Goal: Task Accomplishment & Management: Use online tool/utility

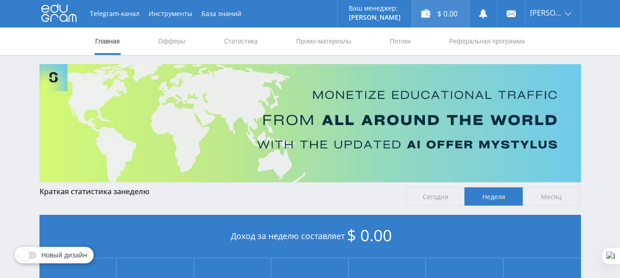
click at [435, 11] on div "$ 0.00" at bounding box center [440, 14] width 57 height 28
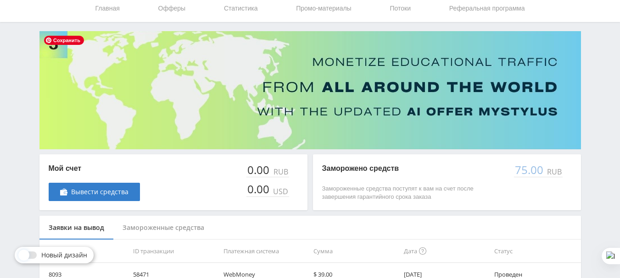
scroll to position [87, 0]
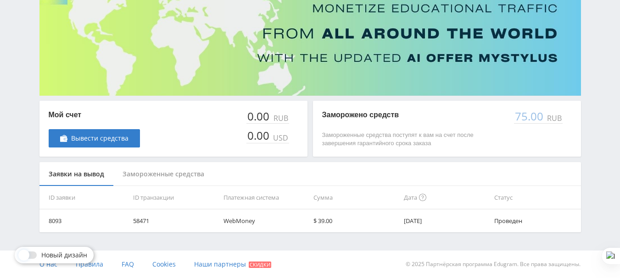
click at [163, 173] on div "Замороженные средства" at bounding box center [163, 174] width 100 height 24
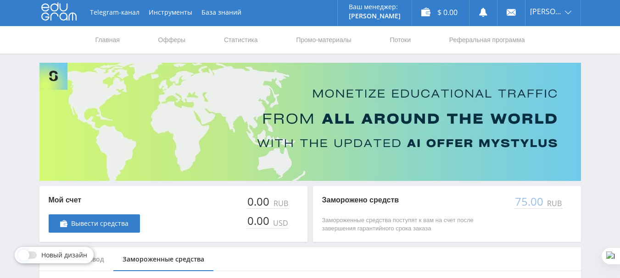
scroll to position [0, 0]
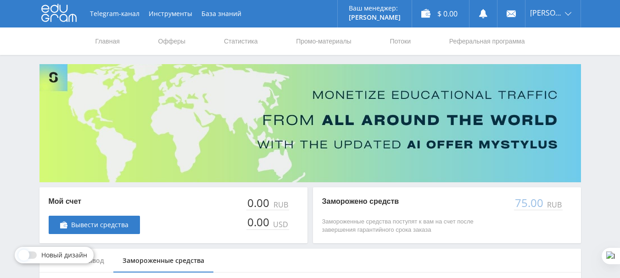
click at [151, 42] on nav "Главная Офферы Статистика Промо-материалы Потоки Реферальная программа" at bounding box center [310, 42] width 431 height 28
click at [161, 41] on link "Офферы" at bounding box center [171, 42] width 29 height 28
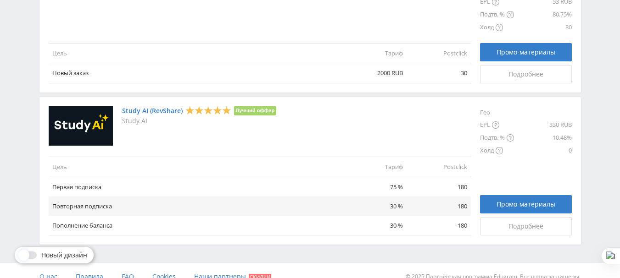
scroll to position [1144, 0]
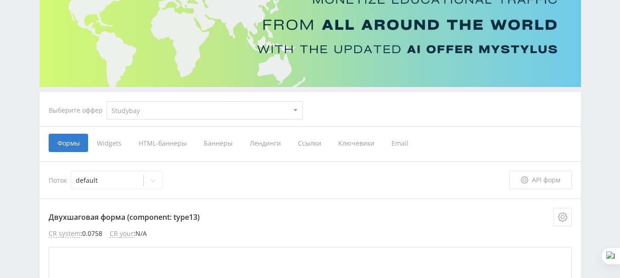
scroll to position [92, 0]
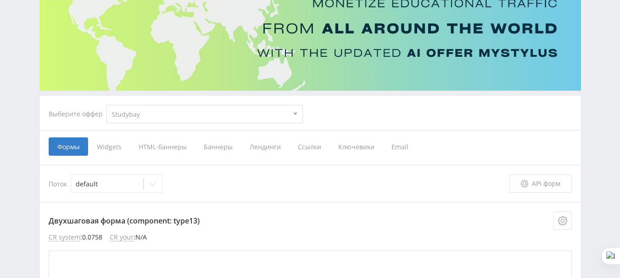
click at [262, 146] on span "Лендинги" at bounding box center [265, 147] width 48 height 18
click at [0, 0] on input "Лендинги" at bounding box center [0, 0] width 0 height 0
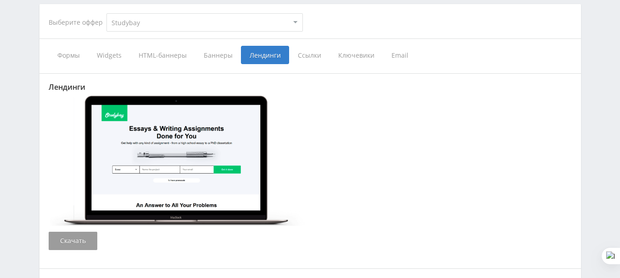
scroll to position [73, 0]
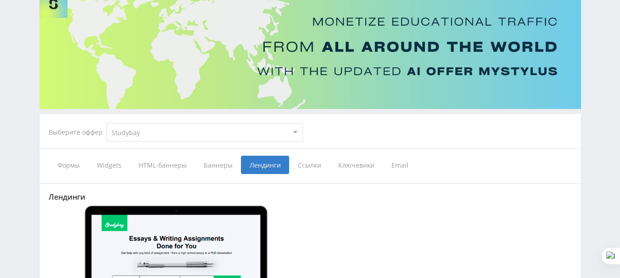
click at [152, 134] on select "MyStylus MyStylus - Revshare Кампус AI Studybay Автор24 Studybay Brazil Автор24…" at bounding box center [204, 132] width 196 height 18
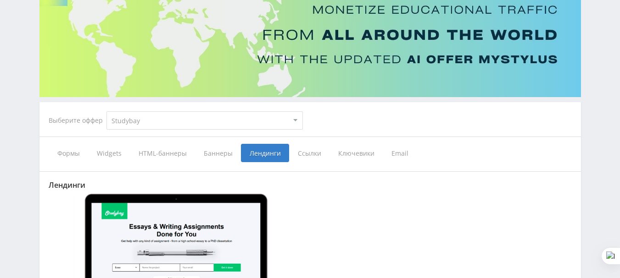
scroll to position [0, 0]
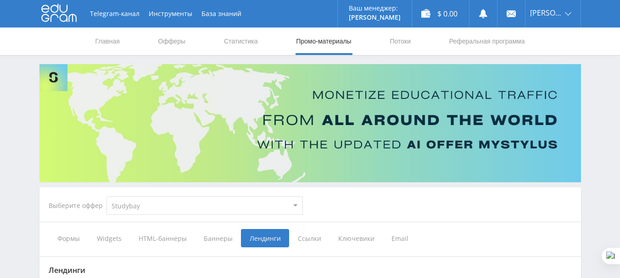
click at [204, 205] on select "MyStylus MyStylus - Revshare Кампус AI Studybay Автор24 Studybay Brazil Автор24…" at bounding box center [204, 206] width 196 height 18
select select "376"
click at [106, 197] on select "MyStylus MyStylus - Revshare Кампус AI Studybay Автор24 Studybay Brazil Автор24…" at bounding box center [204, 206] width 196 height 18
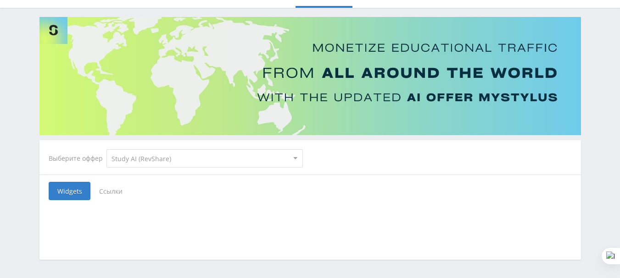
scroll to position [79, 0]
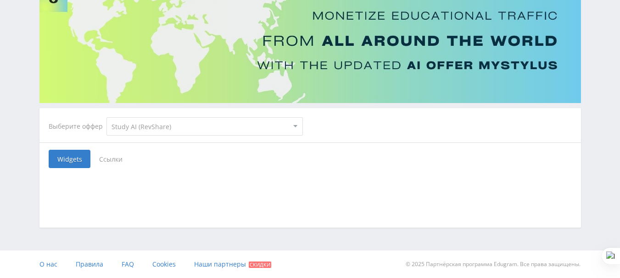
click at [198, 127] on select "MyStylus MyStylus - Revshare Кампус AI Studybay Автор24 Studybay Brazil Автор24…" at bounding box center [204, 126] width 196 height 18
select select "2"
click at [106, 117] on select "MyStylus MyStylus - Revshare Кампус AI Studybay Автор24 Studybay Brazil Автор24…" at bounding box center [204, 126] width 196 height 18
select select "2"
